Goal: Book appointment/travel/reservation

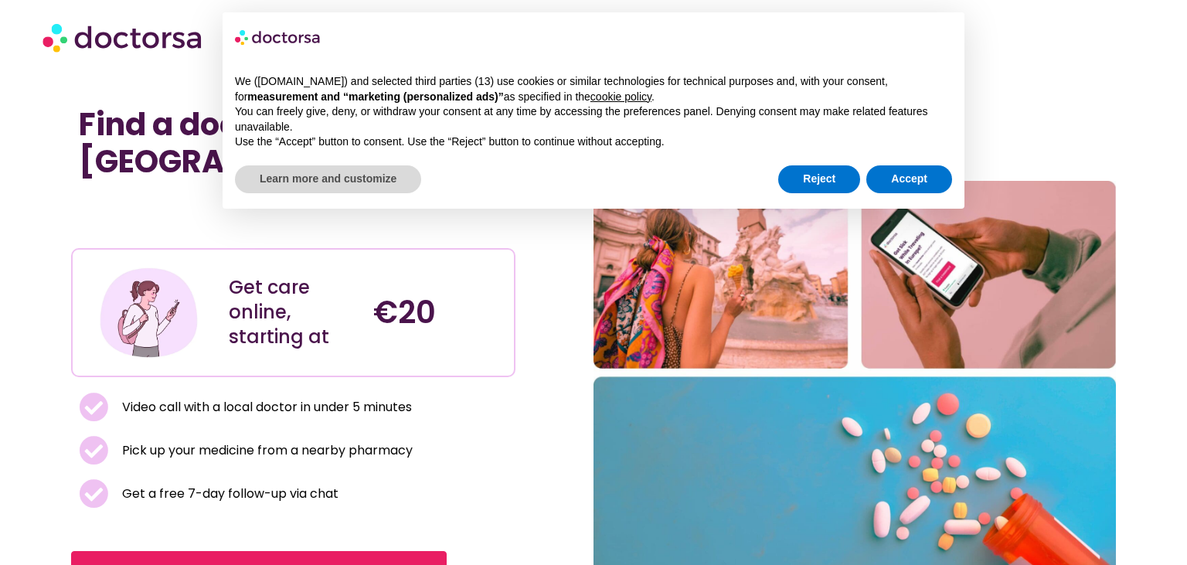
scroll to position [182, 0]
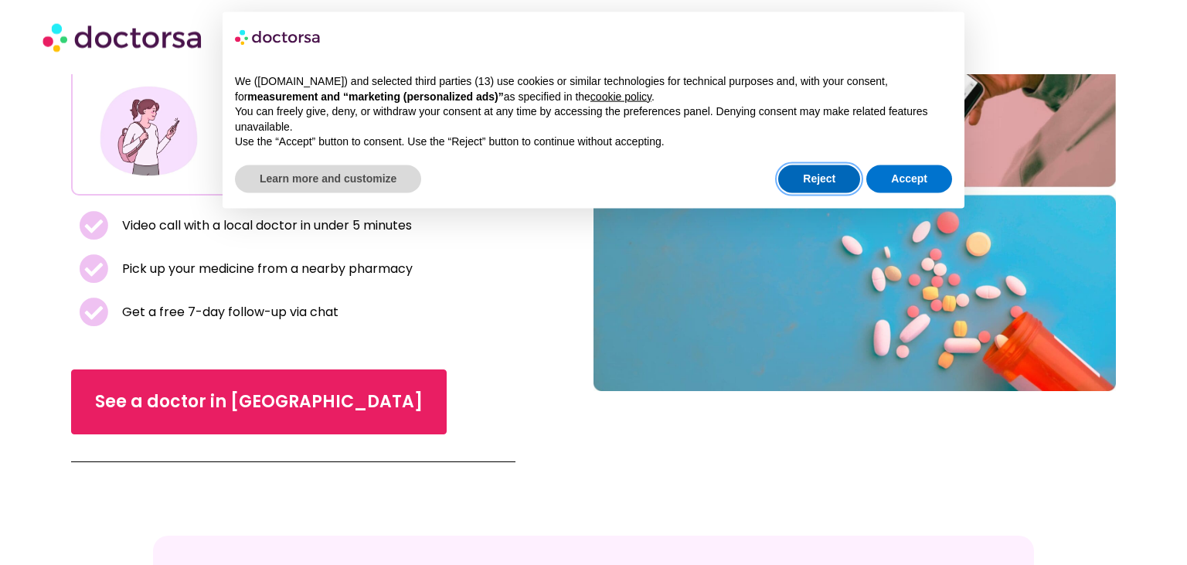
click at [806, 179] on button "Reject" at bounding box center [819, 179] width 82 height 28
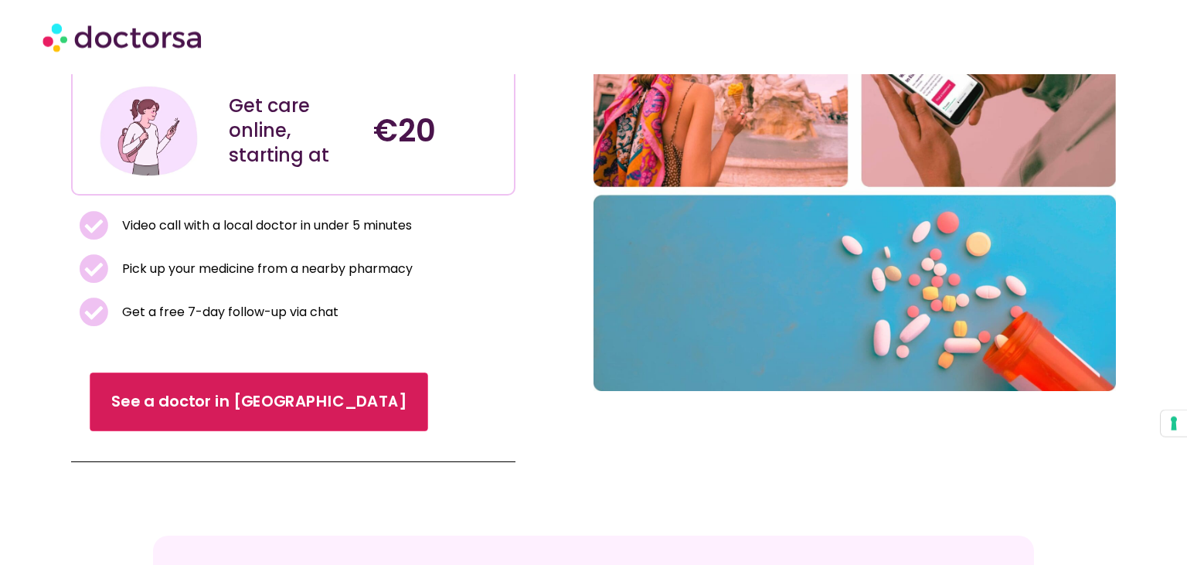
click at [211, 392] on span "See a doctor in [GEOGRAPHIC_DATA]" at bounding box center [258, 401] width 295 height 22
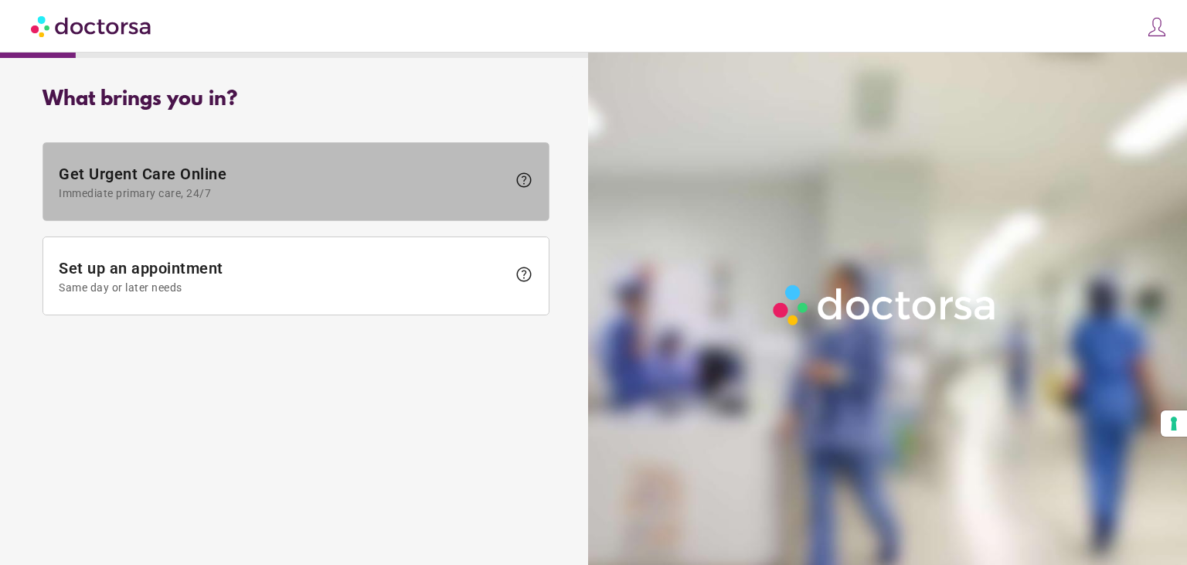
click at [504, 192] on span "Immediate primary care, 24/7" at bounding box center [283, 193] width 448 height 12
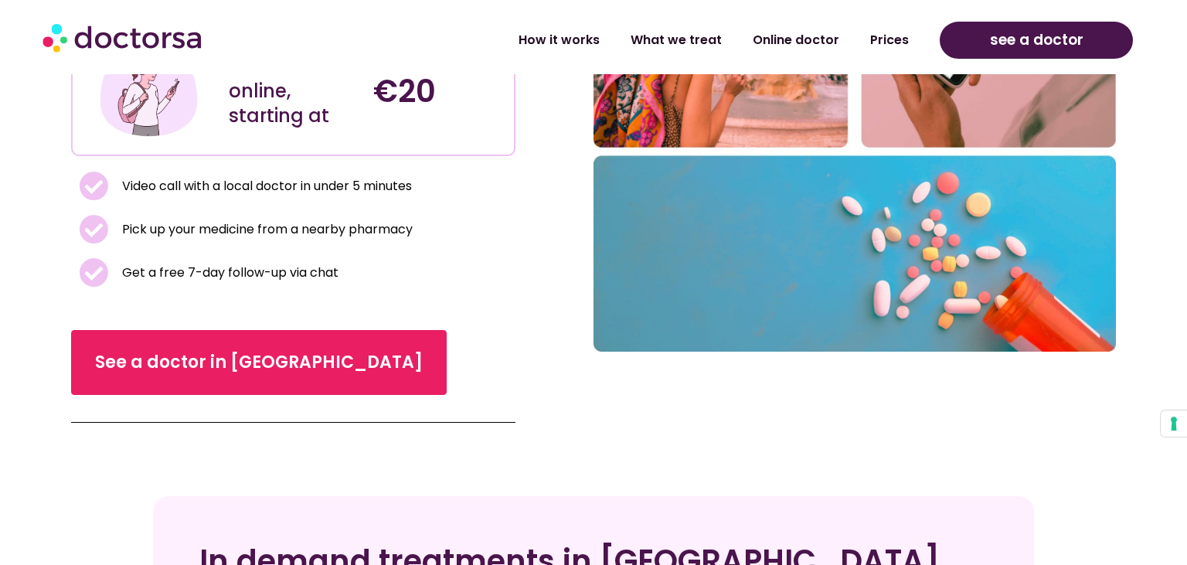
scroll to position [223, 0]
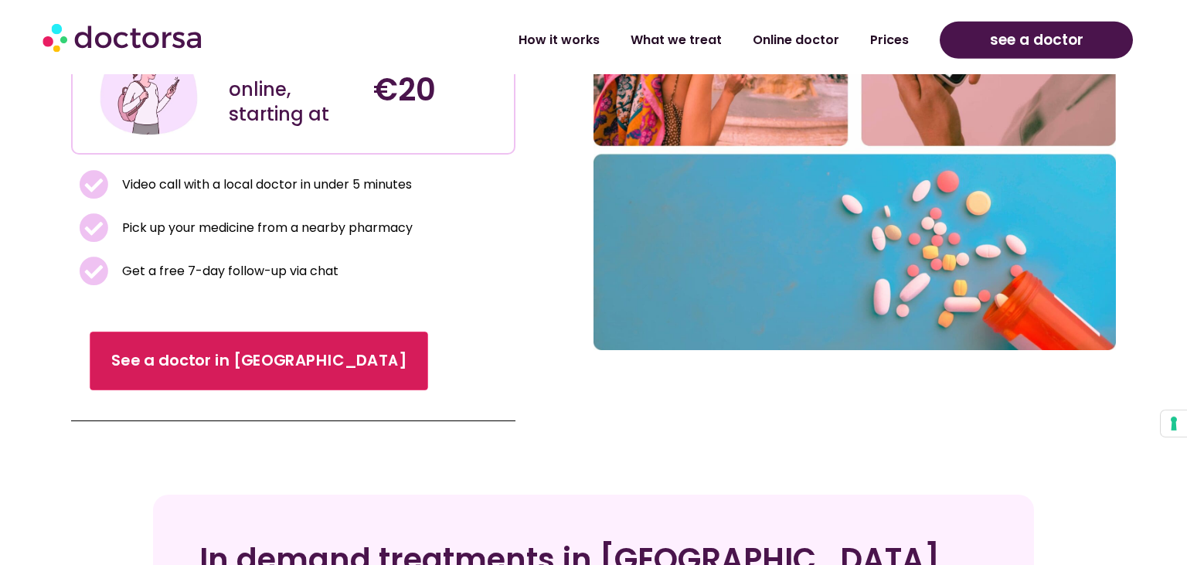
click at [219, 358] on span "See a doctor in Italy" at bounding box center [258, 360] width 295 height 22
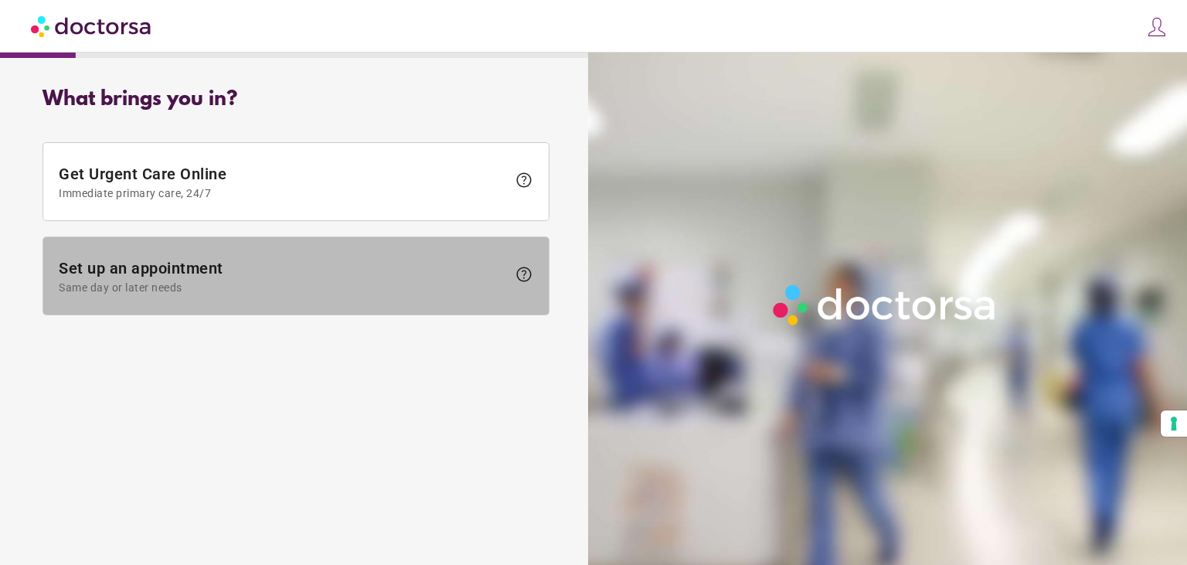
click at [453, 255] on span at bounding box center [295, 275] width 505 height 77
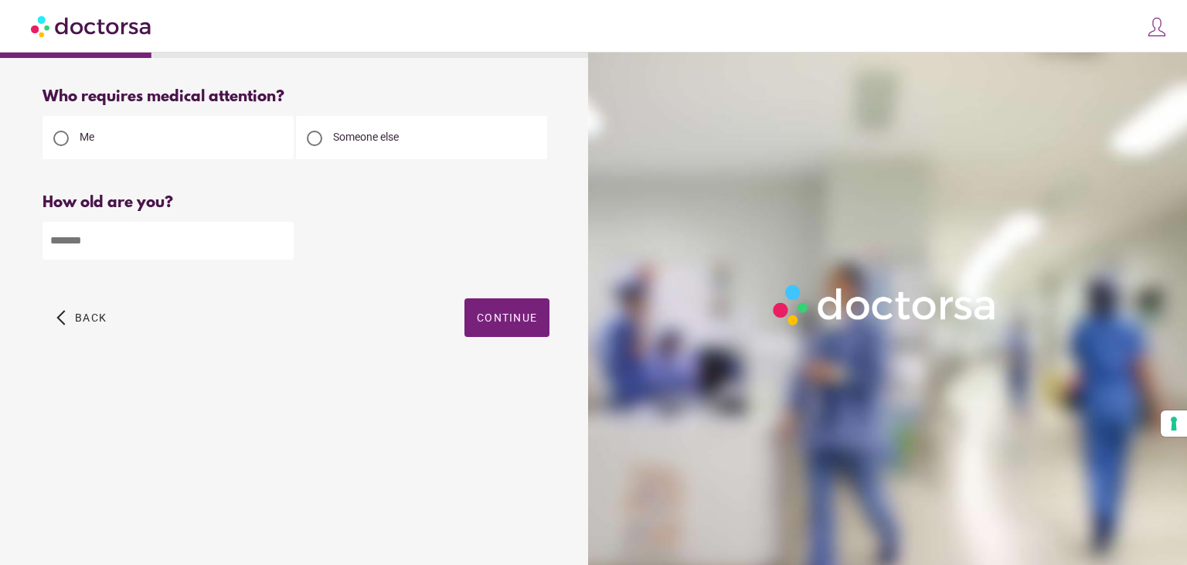
click at [209, 239] on input "number" at bounding box center [168, 241] width 251 height 38
type input "**"
click at [494, 318] on span "Continue" at bounding box center [507, 317] width 60 height 12
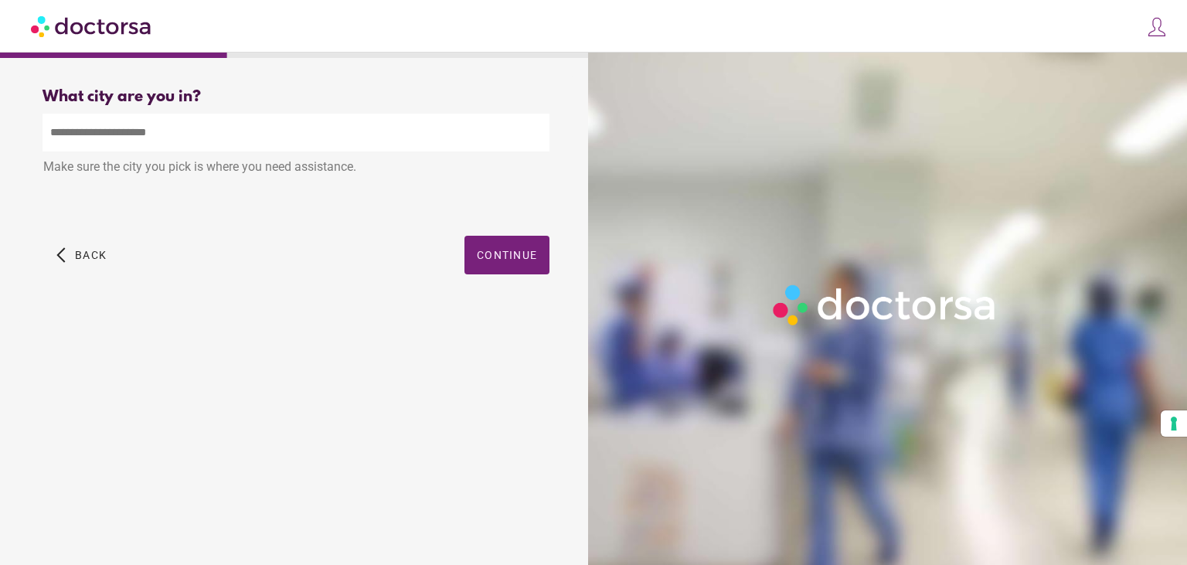
click at [456, 139] on input "text" at bounding box center [296, 133] width 507 height 38
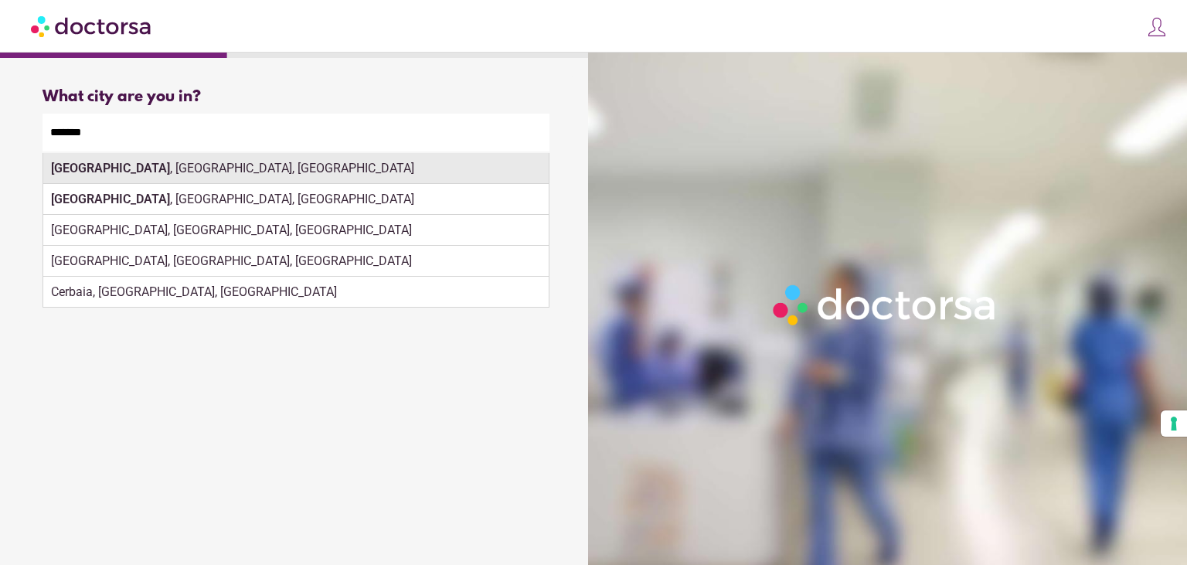
click at [188, 170] on div "Firenze , Florence, Italy" at bounding box center [295, 168] width 505 height 31
type input "**********"
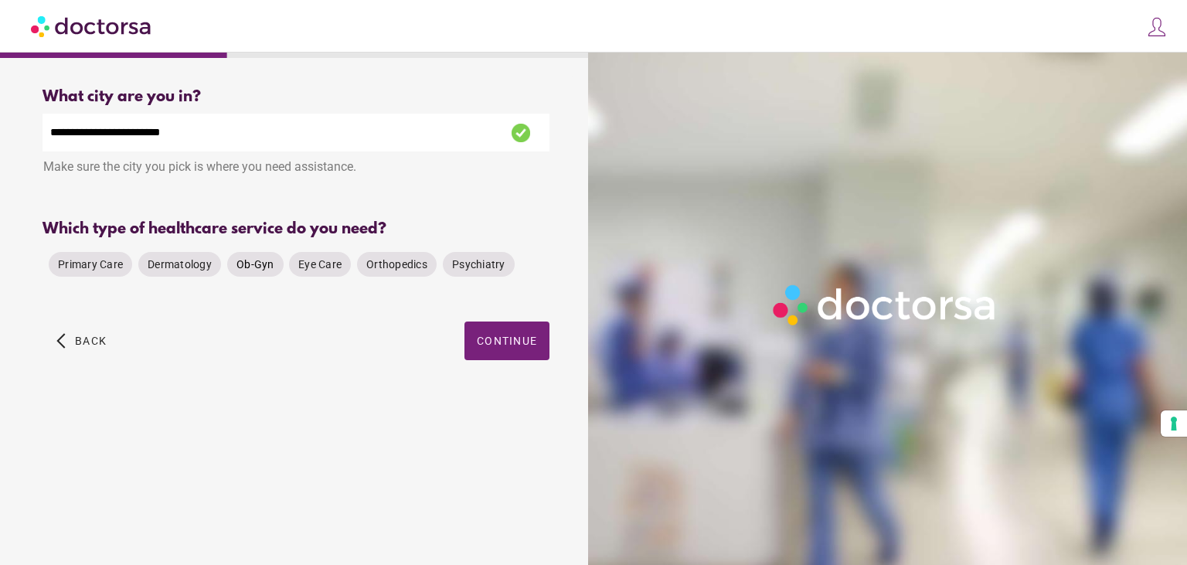
click at [264, 275] on div "Ob-Gyn" at bounding box center [255, 264] width 56 height 25
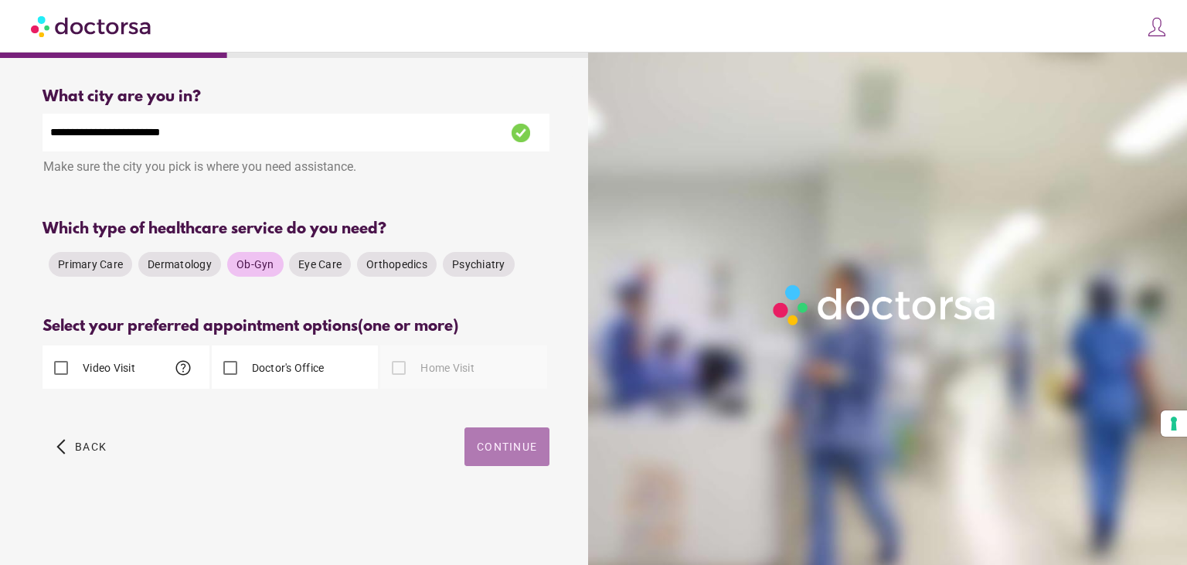
click at [534, 466] on span "button" at bounding box center [506, 446] width 85 height 39
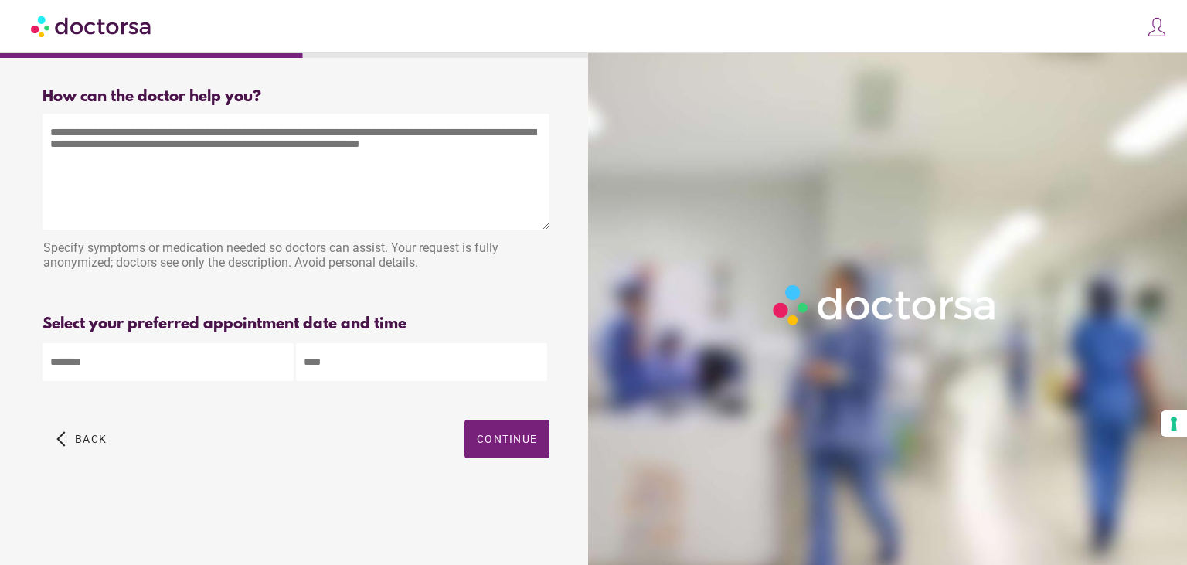
click at [431, 152] on textarea at bounding box center [296, 172] width 507 height 116
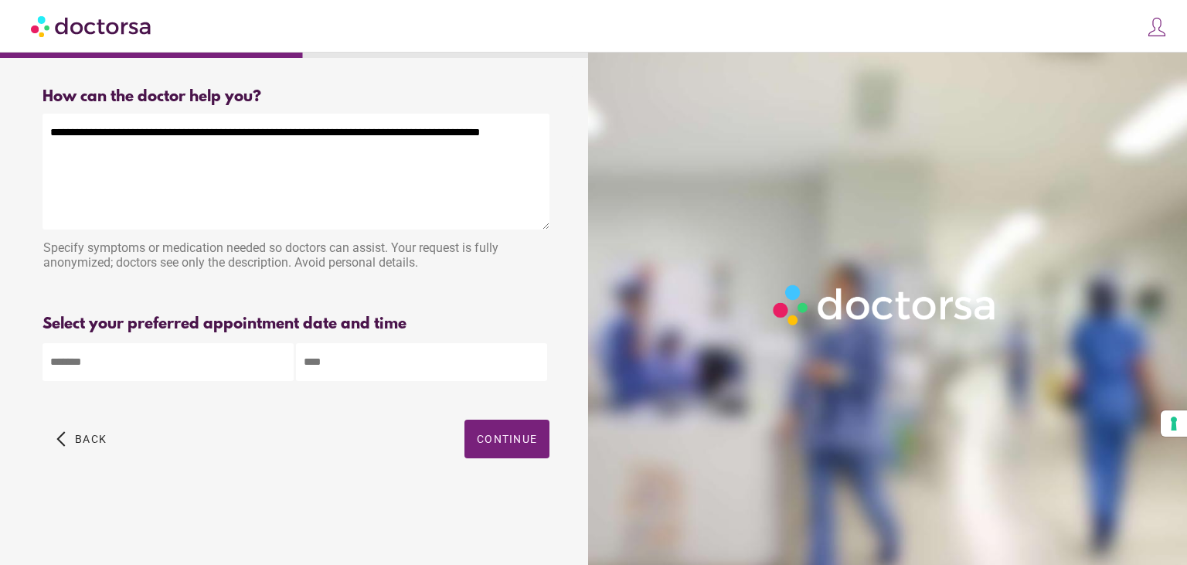
type textarea "**********"
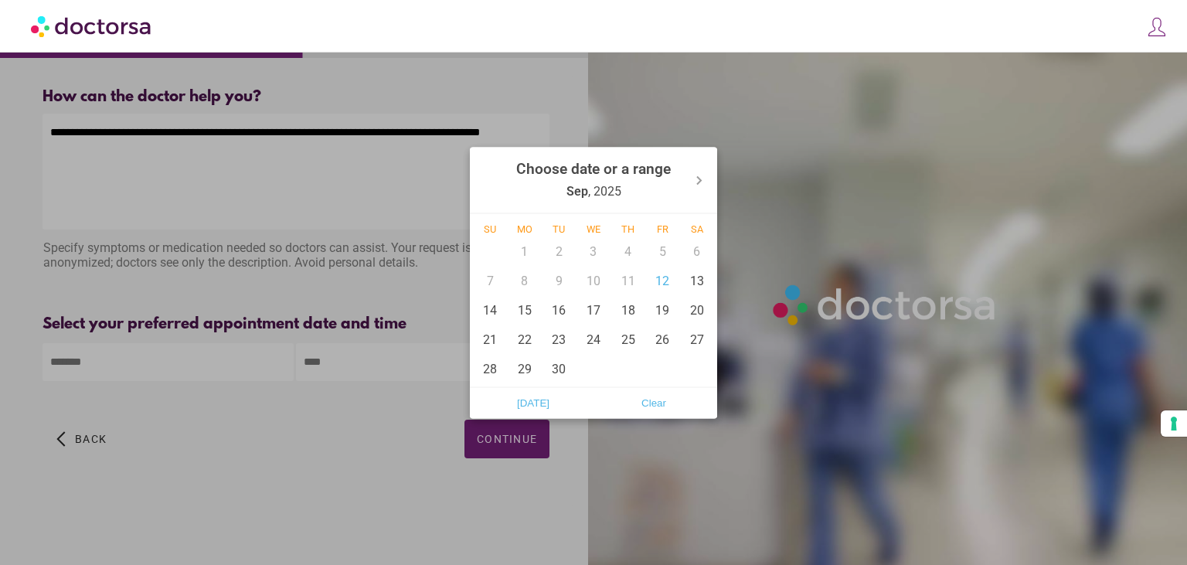
click at [107, 358] on input "text" at bounding box center [168, 362] width 251 height 38
click at [525, 317] on div "15" at bounding box center [525, 309] width 35 height 29
type input "******"
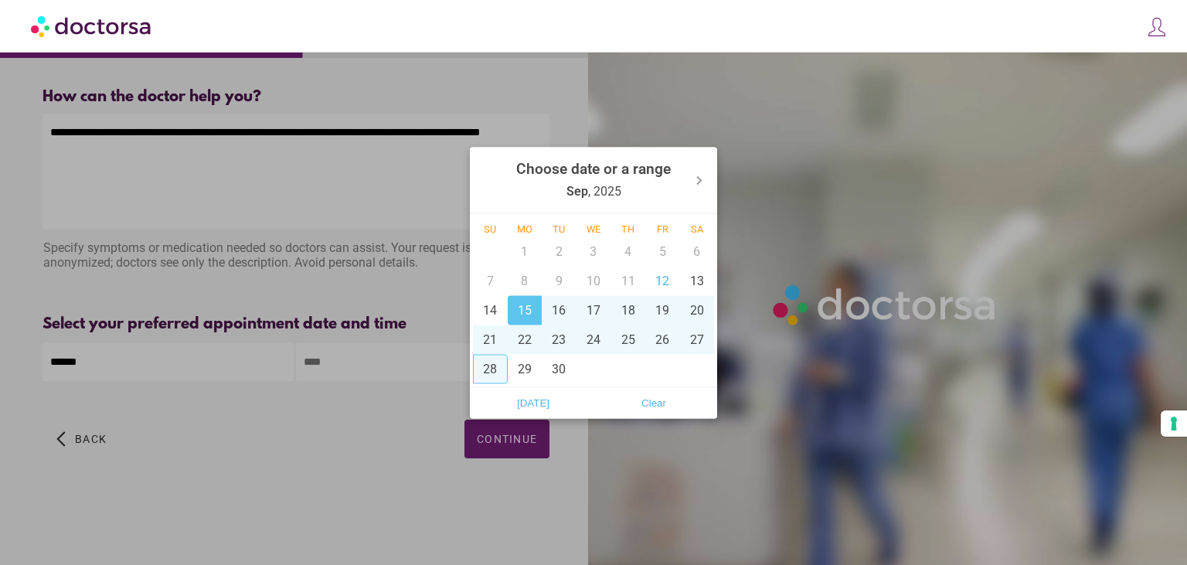
click at [345, 423] on div at bounding box center [593, 282] width 1187 height 565
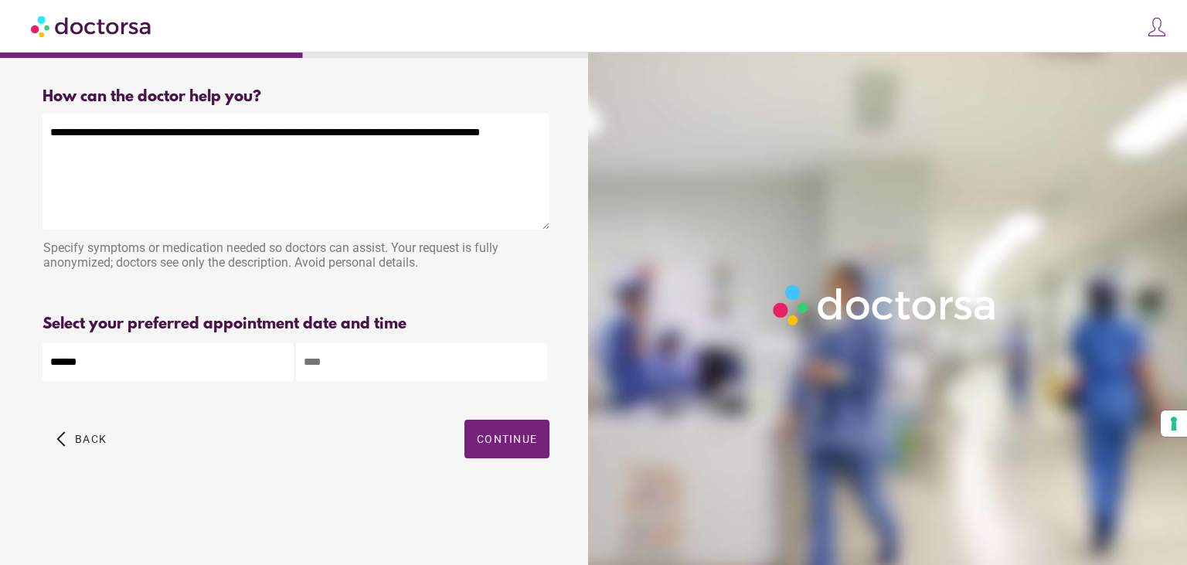
click at [352, 360] on input "text" at bounding box center [421, 362] width 251 height 38
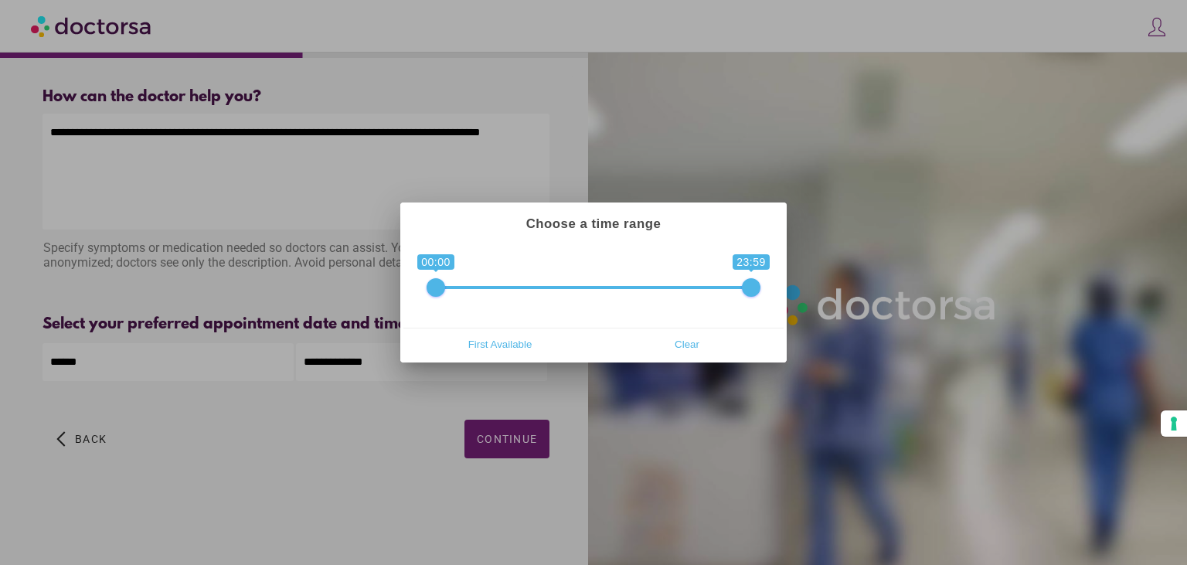
click at [502, 285] on span "0 1 00:00 23:59 00:00 — 23:59" at bounding box center [594, 277] width 334 height 39
click at [510, 291] on span "0 1 00:00 23:59 00:00 — 23:59" at bounding box center [594, 277] width 334 height 39
click at [513, 287] on span at bounding box center [593, 287] width 315 height 3
click at [496, 289] on span at bounding box center [593, 287] width 315 height 3
drag, startPoint x: 448, startPoint y: 282, endPoint x: 489, endPoint y: 286, distance: 41.1
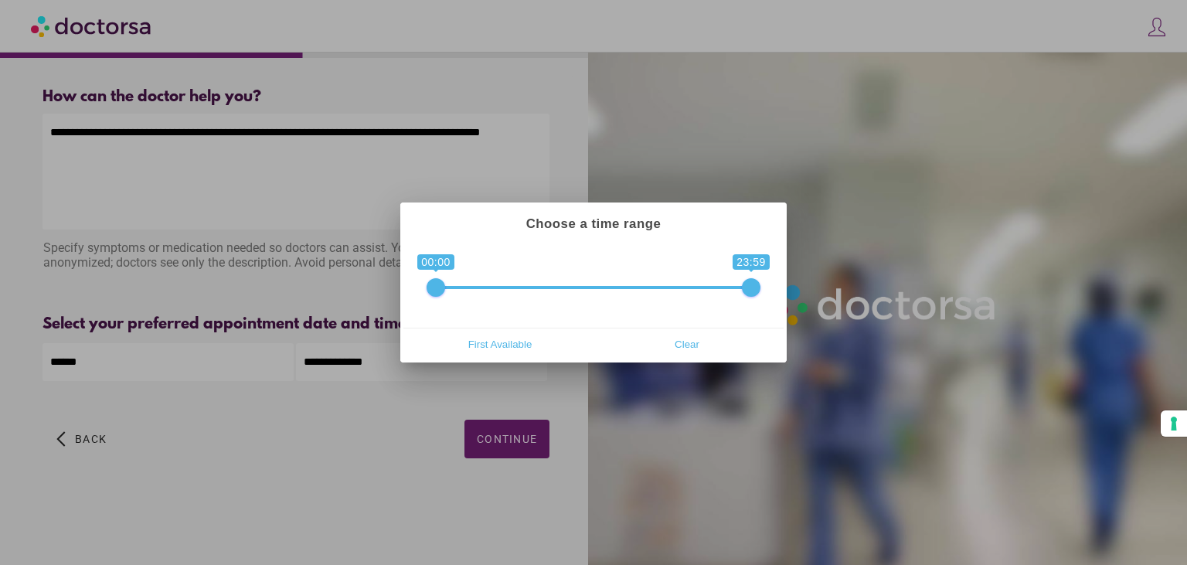
click at [489, 286] on span "0 1 00:00 23:59 00:00 — 23:59" at bounding box center [594, 277] width 334 height 39
click at [441, 287] on span at bounding box center [436, 287] width 19 height 19
drag, startPoint x: 441, startPoint y: 287, endPoint x: 556, endPoint y: 290, distance: 115.2
click at [556, 290] on span at bounding box center [554, 287] width 19 height 19
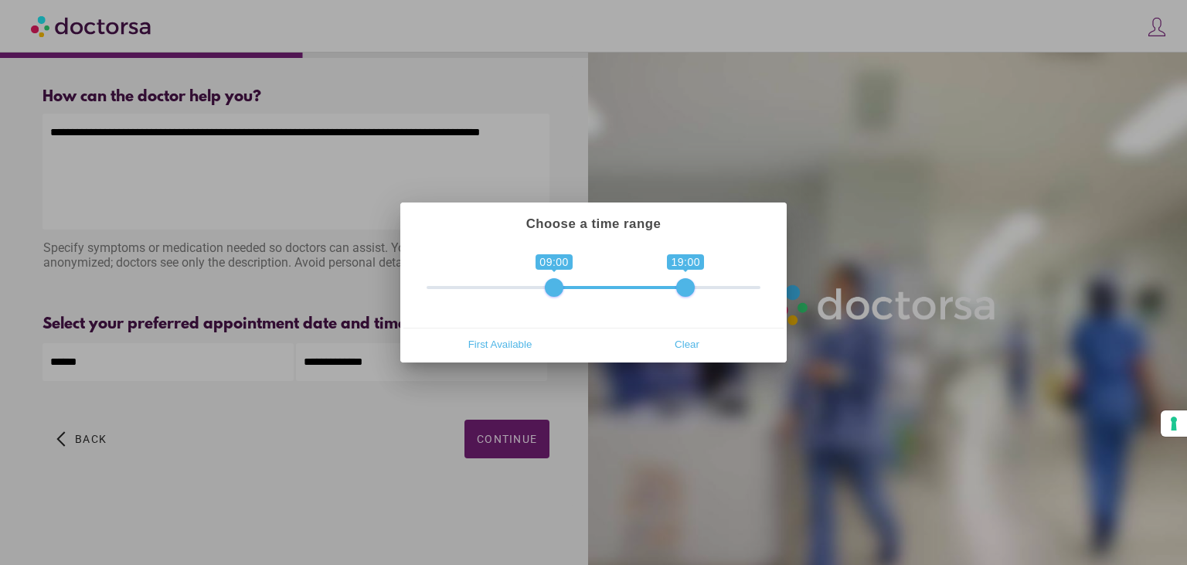
type input "**********"
drag, startPoint x: 753, startPoint y: 289, endPoint x: 675, endPoint y: 295, distance: 78.3
click at [675, 295] on span at bounding box center [672, 287] width 19 height 19
click at [406, 389] on div at bounding box center [593, 282] width 1187 height 565
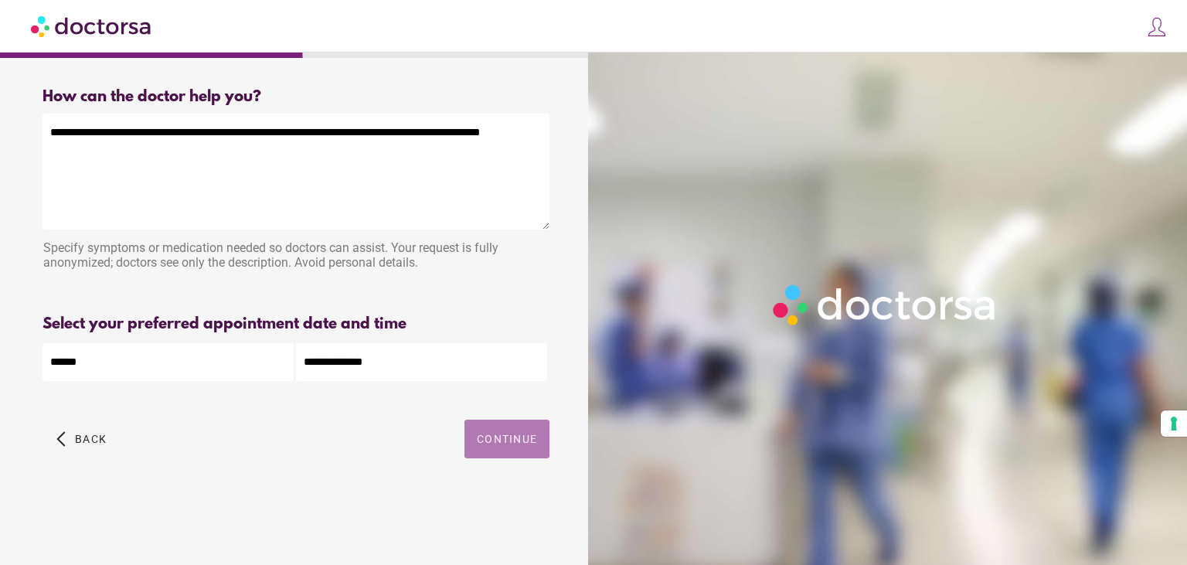
click at [502, 441] on span "Continue" at bounding box center [507, 439] width 60 height 12
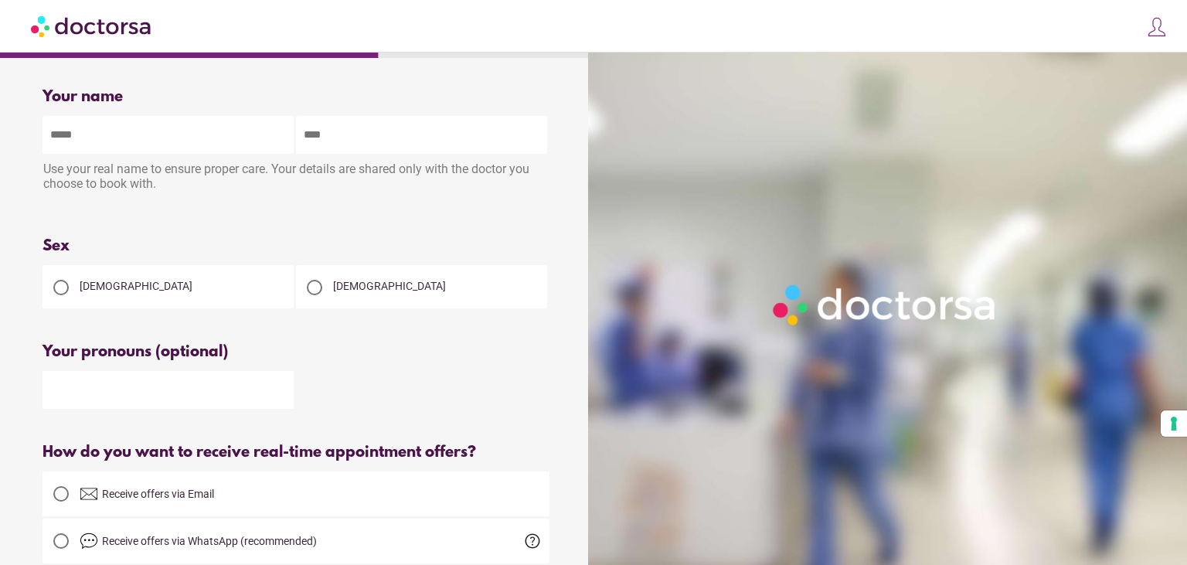
click at [199, 393] on input "text" at bounding box center [168, 390] width 251 height 38
type input "*******"
click at [138, 139] on input "text" at bounding box center [168, 135] width 251 height 38
type input "****"
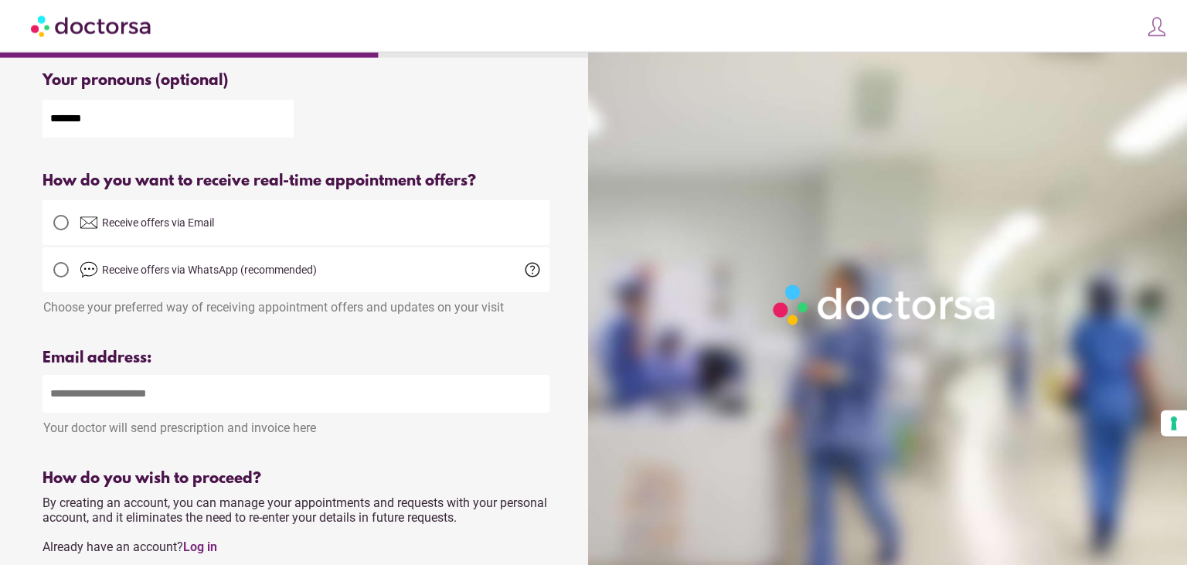
scroll to position [273, 0]
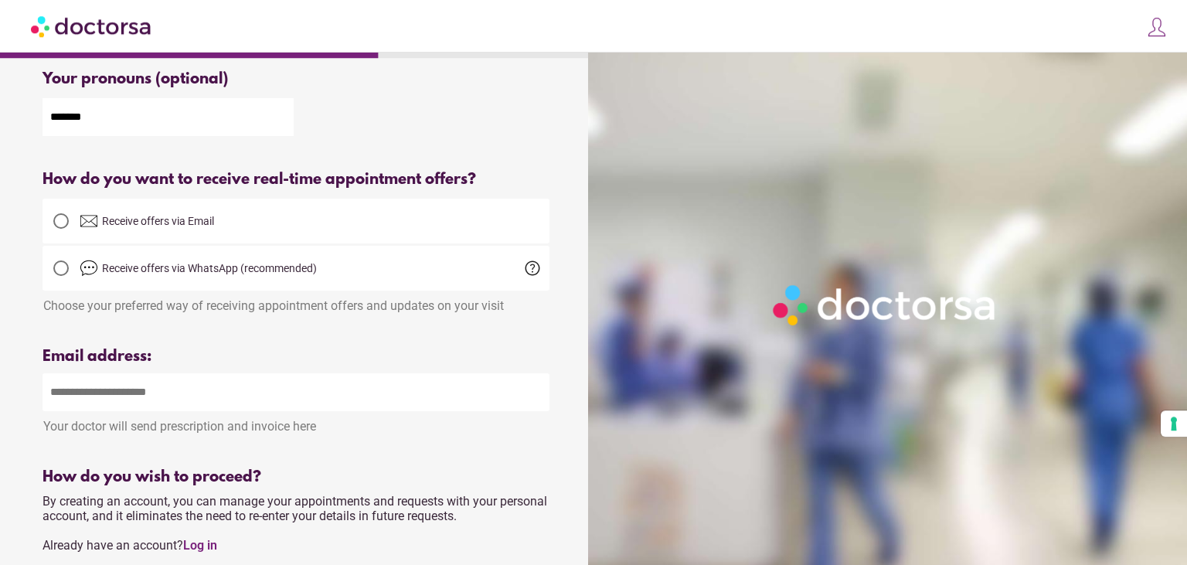
type input "********"
click at [121, 218] on span "Receive offers via Email" at bounding box center [315, 221] width 470 height 19
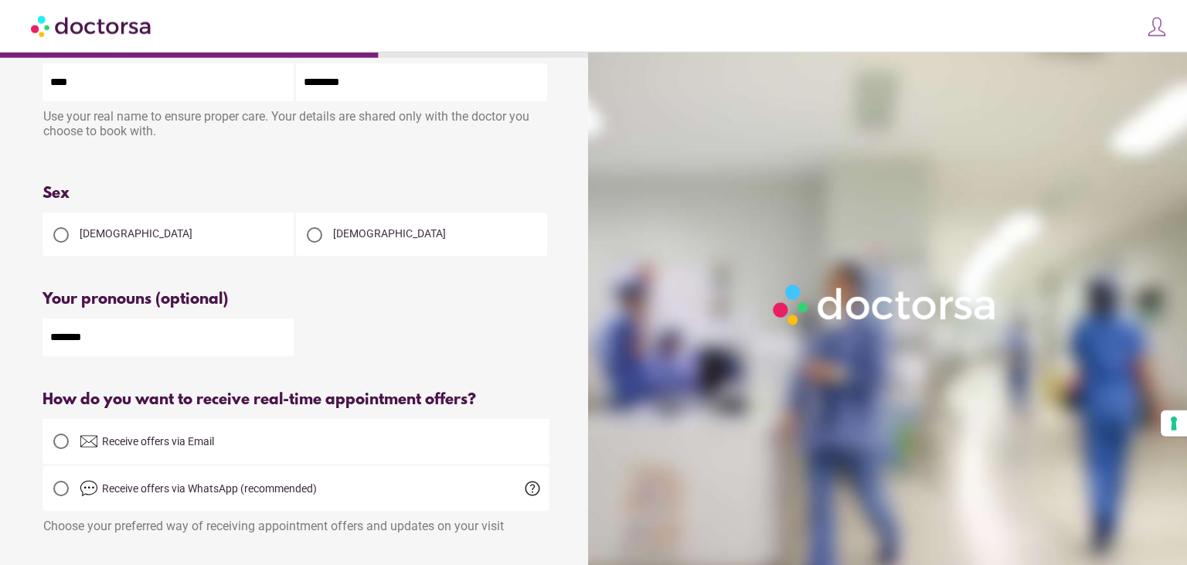
scroll to position [0, 0]
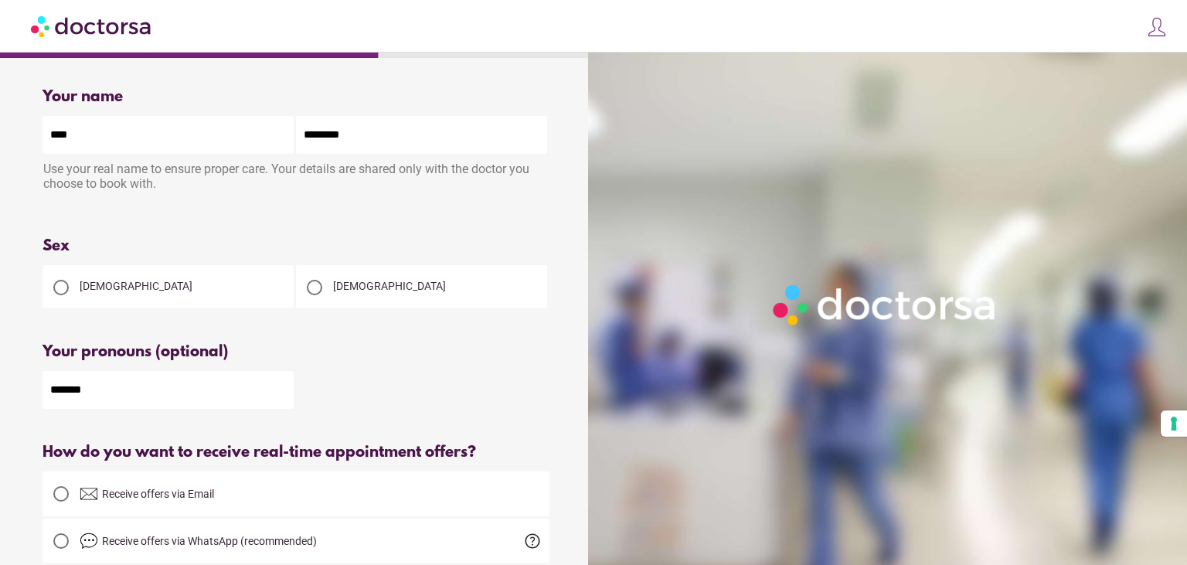
click at [114, 292] on span "[DEMOGRAPHIC_DATA]" at bounding box center [136, 286] width 113 height 12
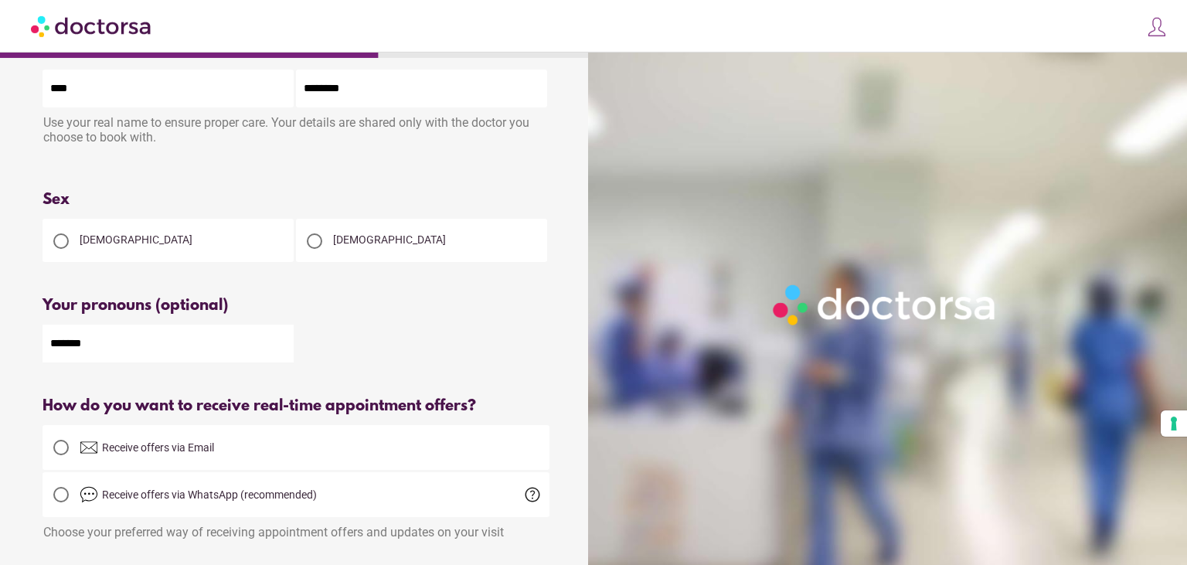
scroll to position [50, 0]
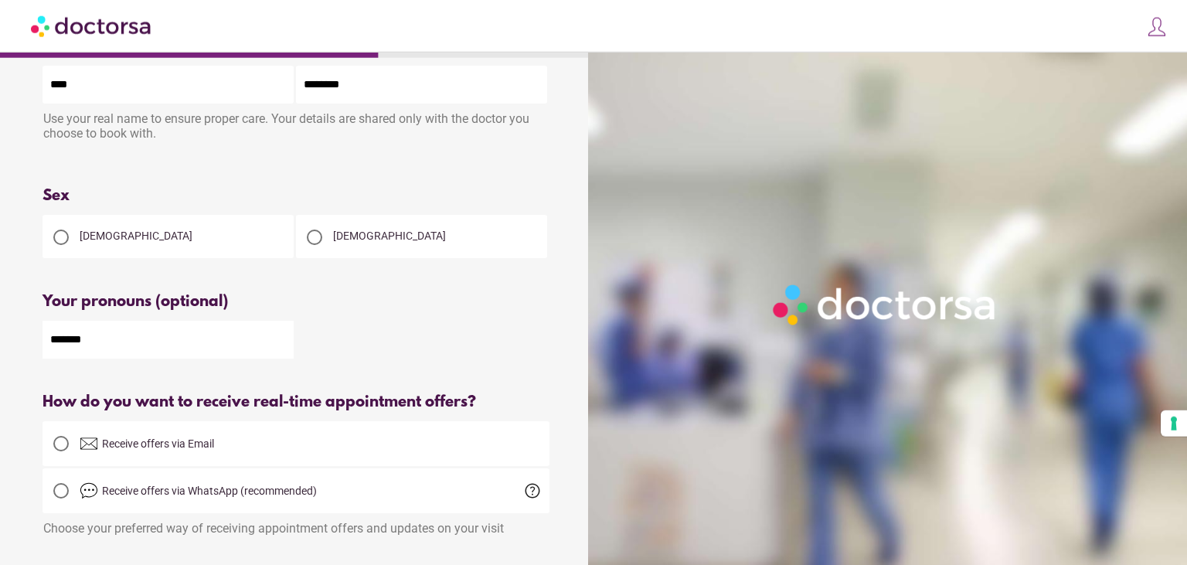
click at [67, 243] on div at bounding box center [60, 237] width 15 height 15
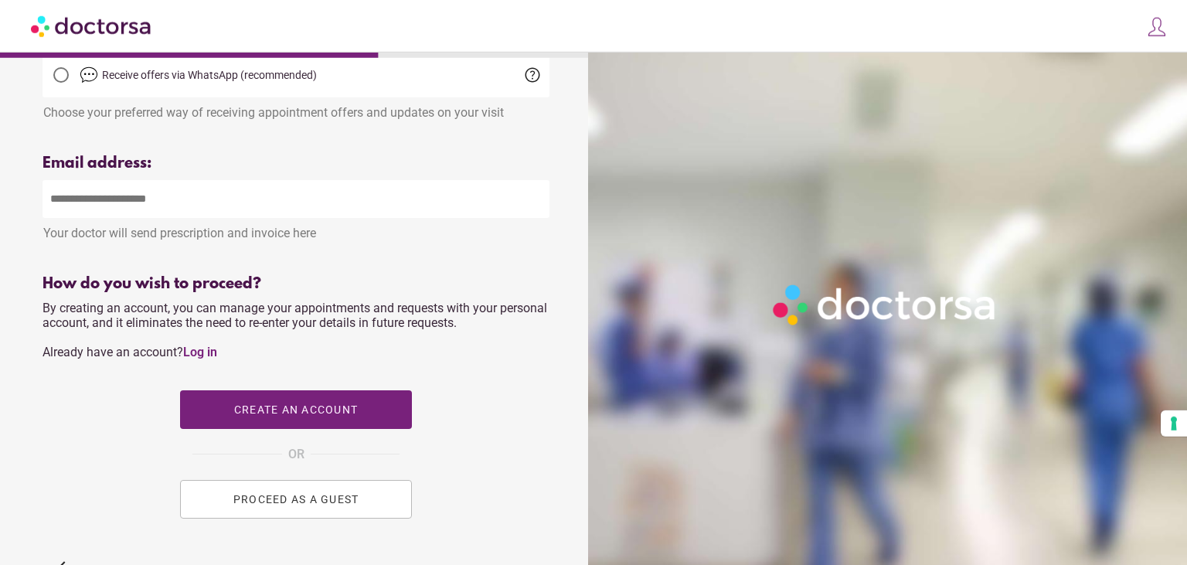
scroll to position [465, 0]
click at [227, 219] on input "email" at bounding box center [296, 200] width 507 height 38
click at [296, 274] on div "Your name Patient's name **** ******** Use your real name to ensure proper care…" at bounding box center [296, 123] width 556 height 1025
click at [295, 206] on input "email" at bounding box center [296, 200] width 507 height 38
type input "**********"
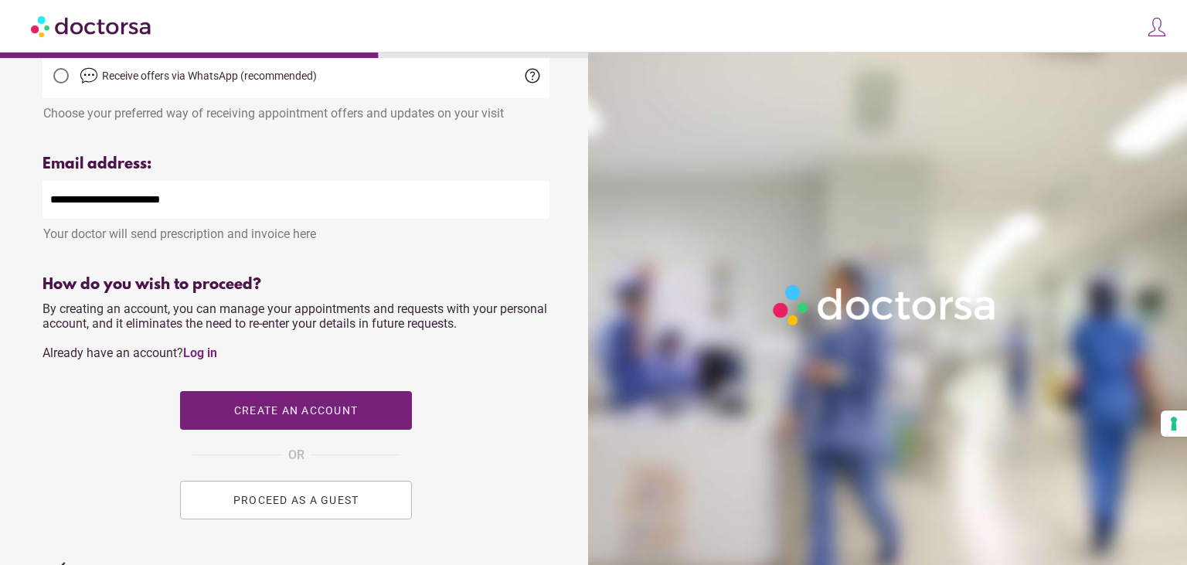
click at [352, 506] on span "PROCEED AS A GUEST" at bounding box center [296, 500] width 126 height 12
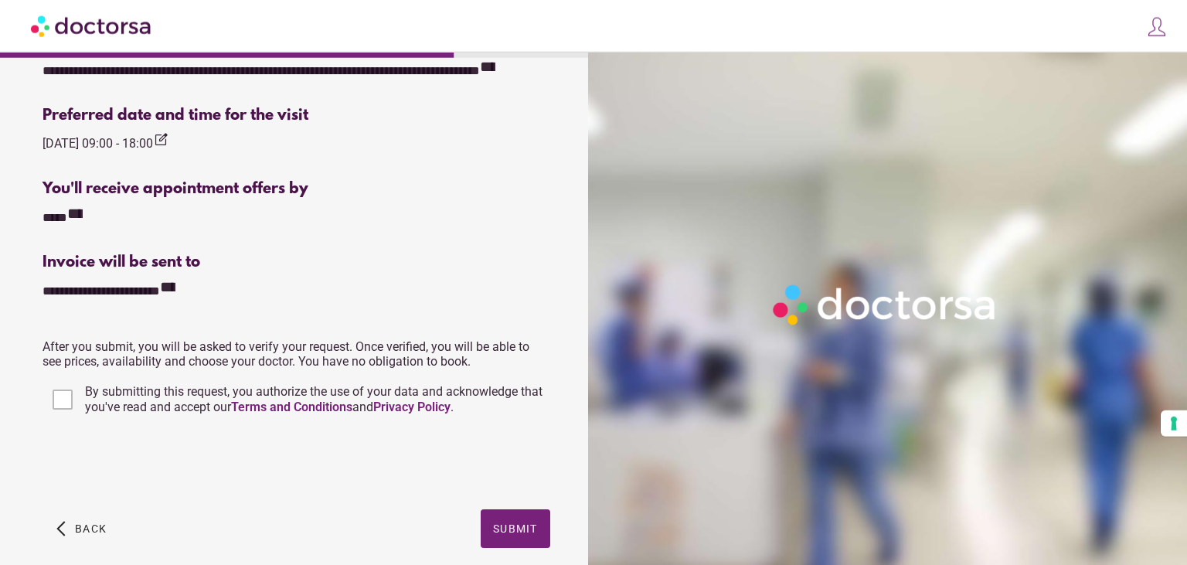
scroll to position [548, 0]
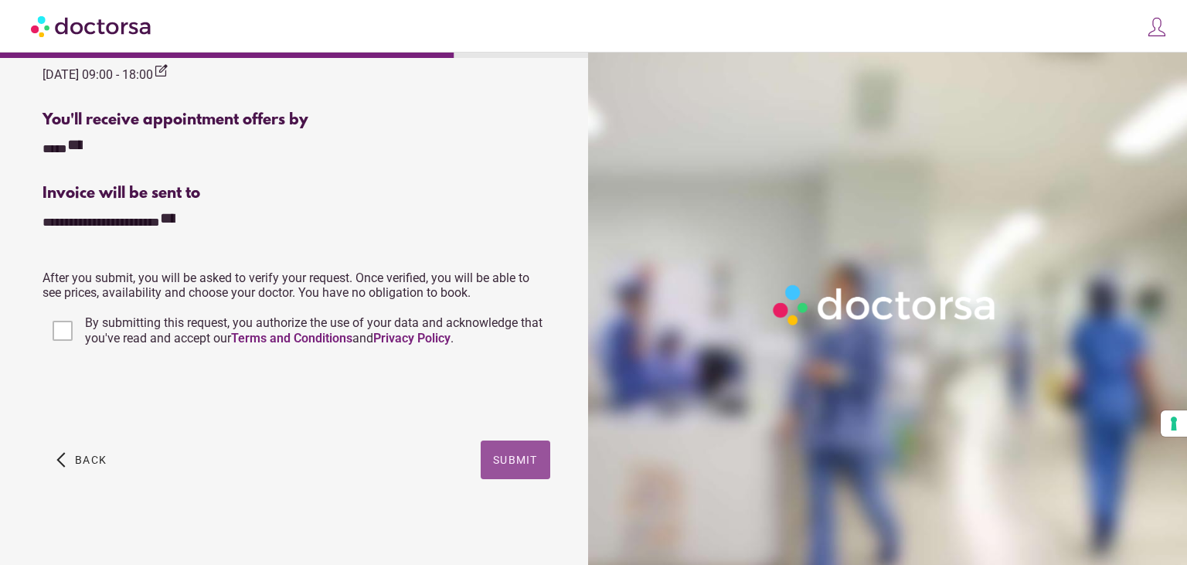
click at [509, 459] on span "Submit" at bounding box center [515, 460] width 45 height 12
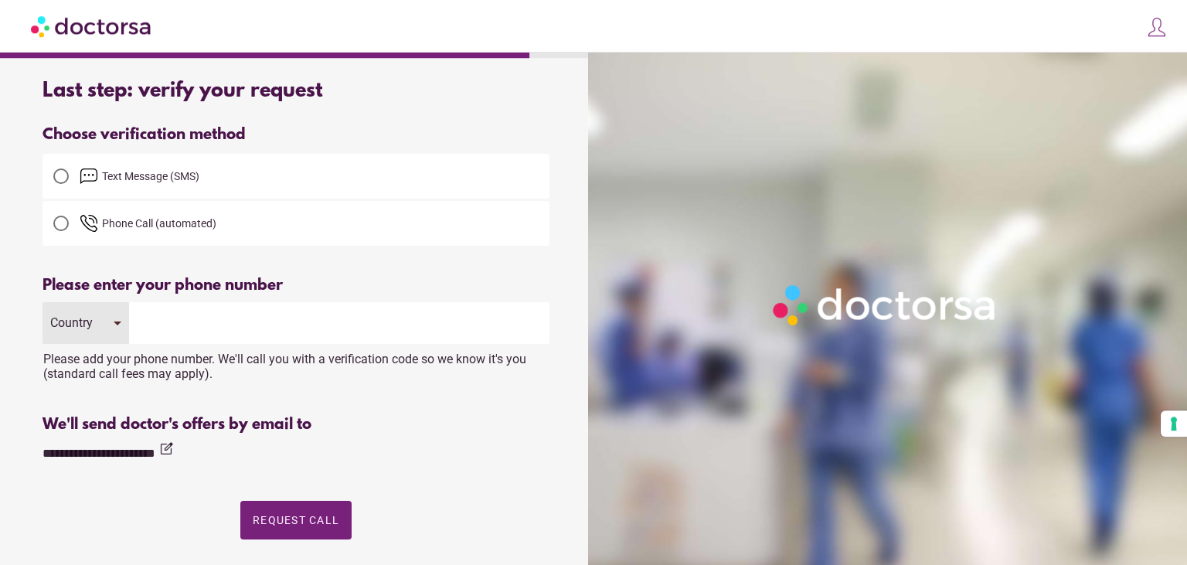
scroll to position [5, 0]
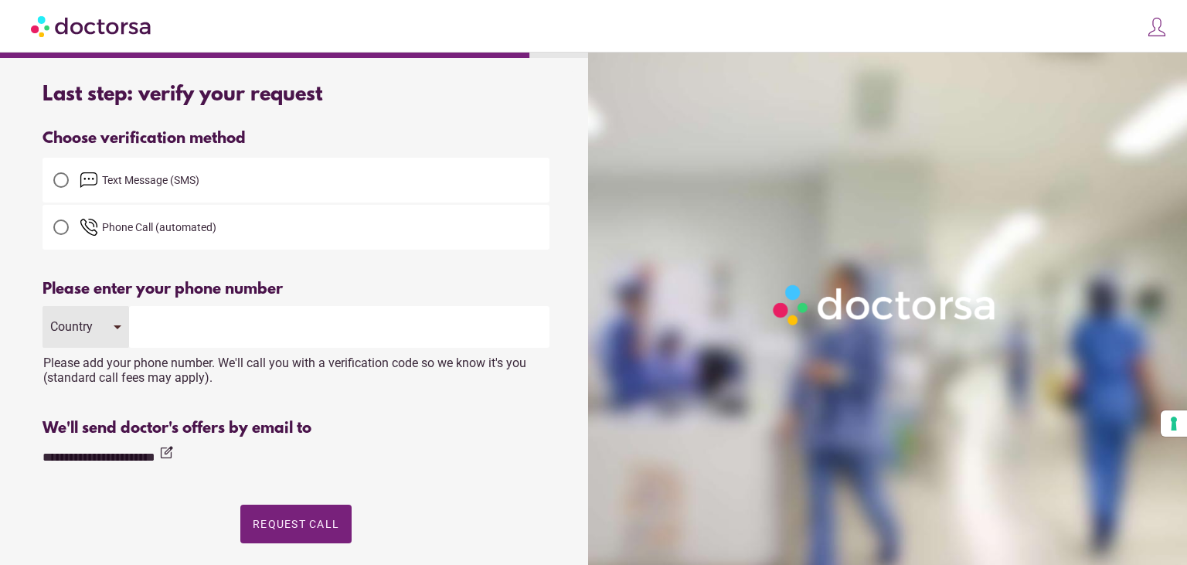
click at [299, 179] on span "Text Message (SMS)" at bounding box center [315, 180] width 470 height 19
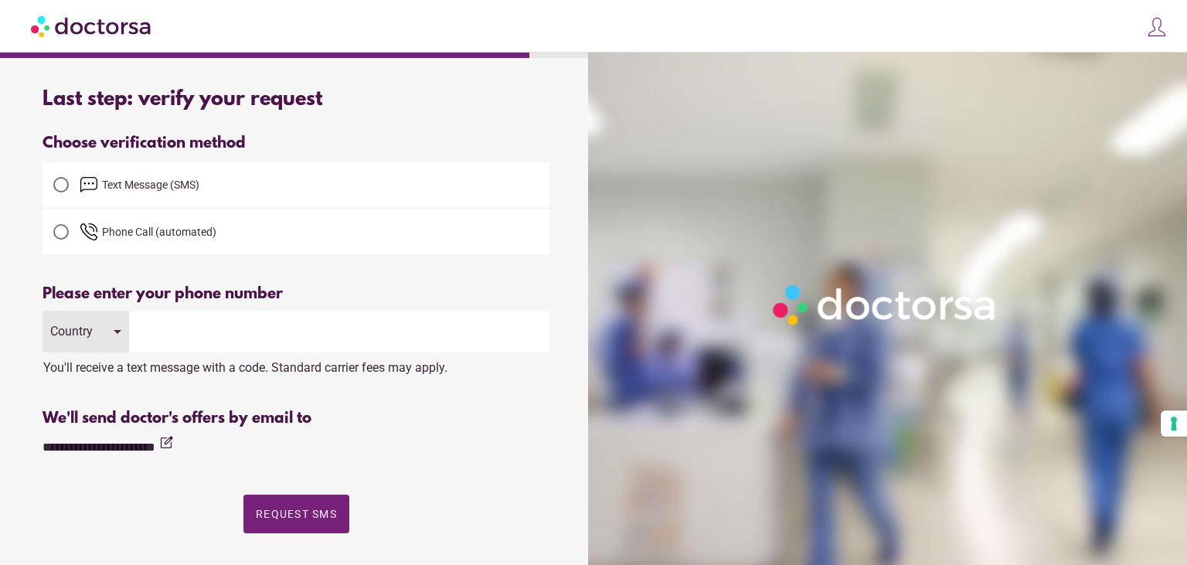
click at [110, 345] on div "Country" at bounding box center [86, 332] width 87 height 42
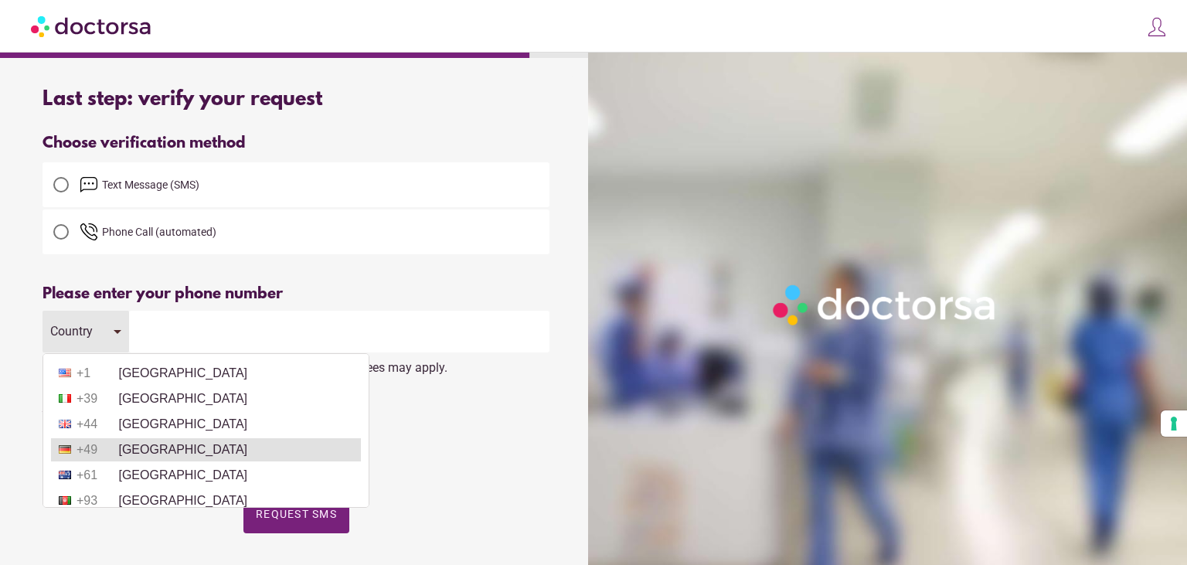
click at [124, 442] on li "+49 [GEOGRAPHIC_DATA]" at bounding box center [206, 449] width 310 height 23
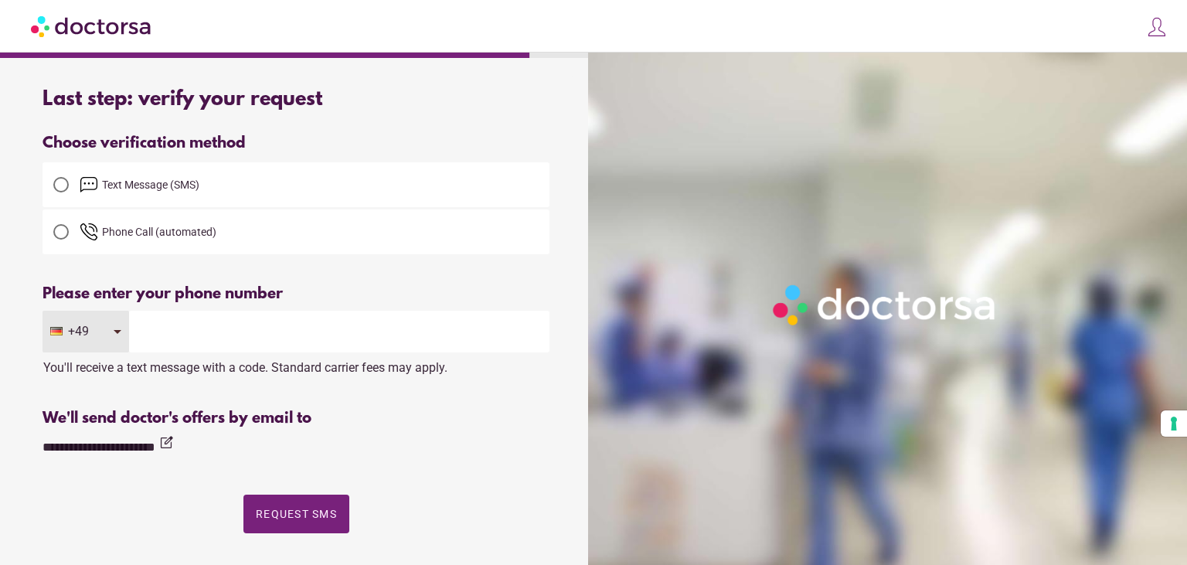
click at [189, 354] on div "You'll receive a text message with a code. Standard carrier fees may apply." at bounding box center [296, 363] width 507 height 22
click at [200, 342] on input "tel" at bounding box center [339, 332] width 420 height 42
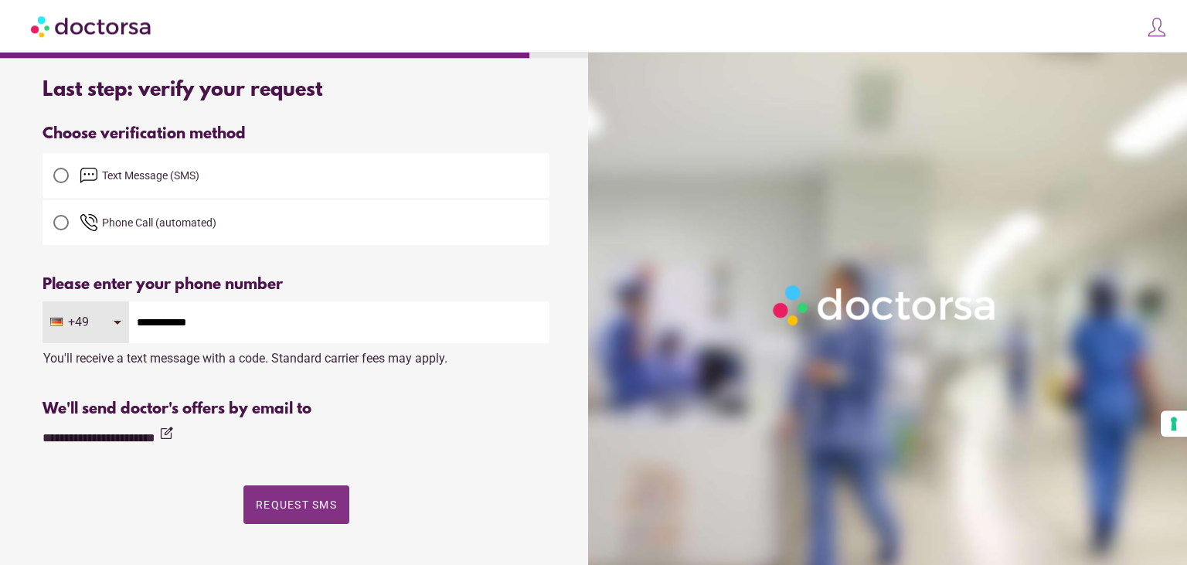
type input "**********"
click at [308, 509] on span "Request SMS" at bounding box center [296, 504] width 81 height 12
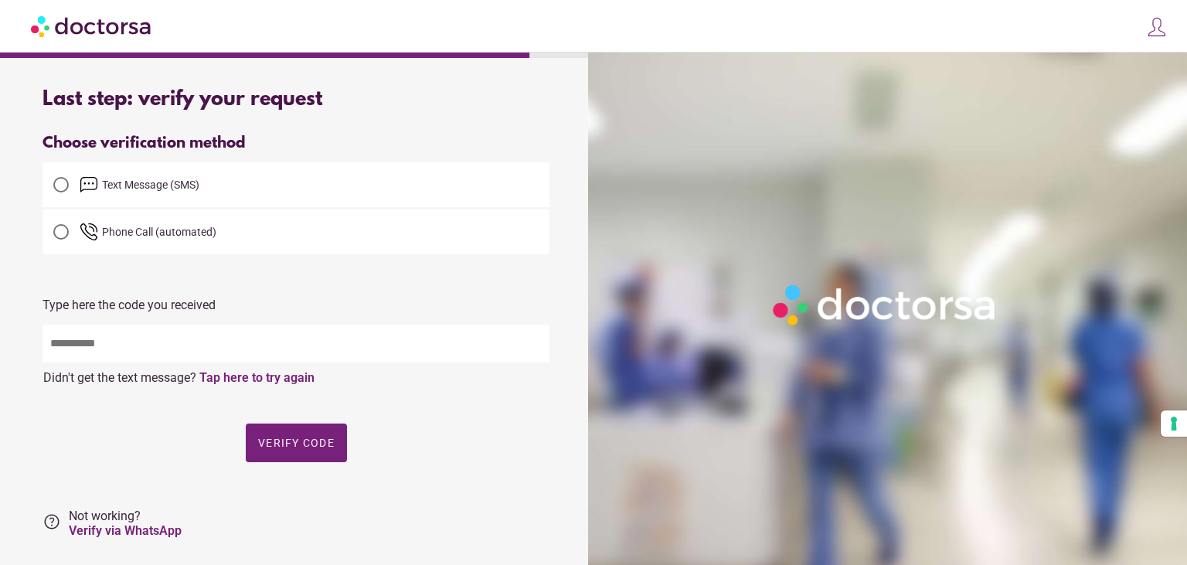
click at [236, 347] on input "text" at bounding box center [296, 344] width 507 height 38
type input "*****"
click at [320, 434] on span "button" at bounding box center [296, 442] width 101 height 39
